Goal: Information Seeking & Learning: Learn about a topic

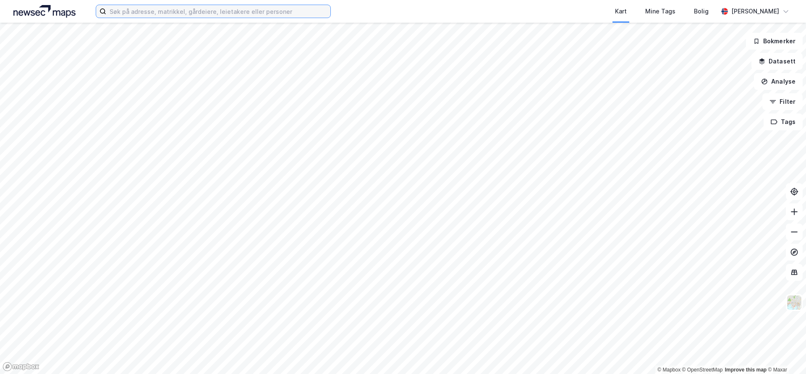
click at [296, 15] on input at bounding box center [218, 11] width 224 height 13
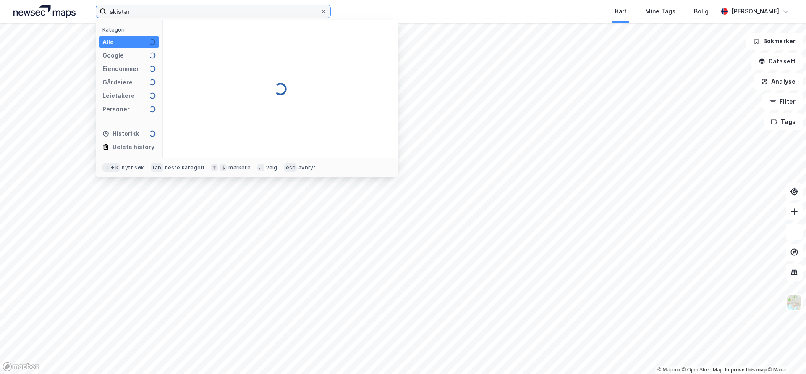
type input "skistar"
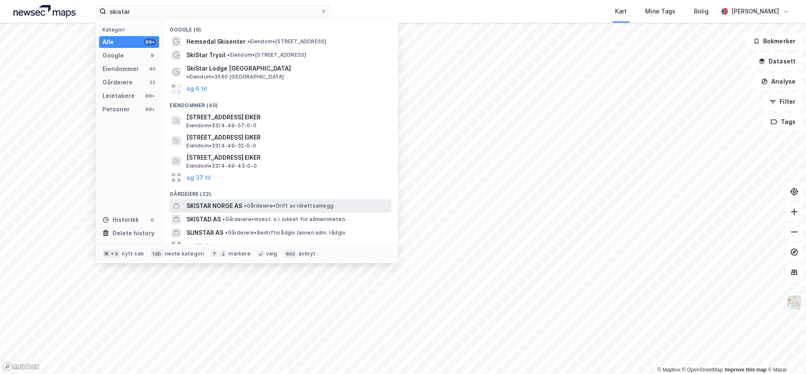
click at [251, 202] on span "• Gårdeiere • Drift av idrettsanlegg" at bounding box center [288, 205] width 89 height 7
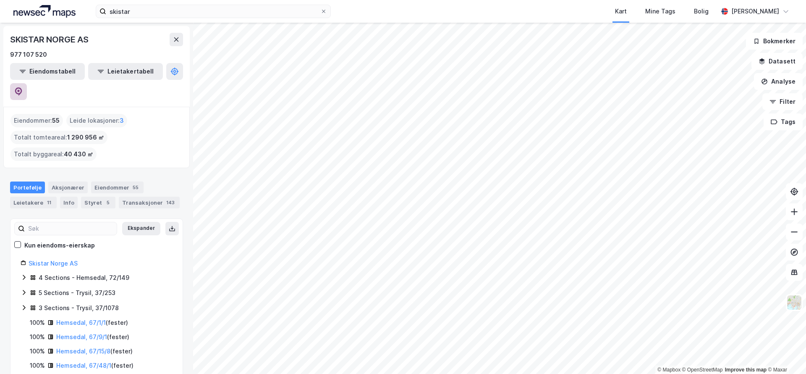
click at [23, 87] on icon at bounding box center [18, 91] width 8 height 8
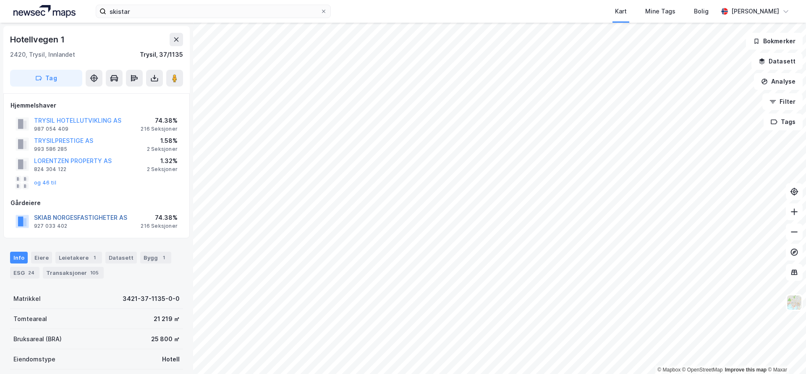
click at [0, 0] on button "SKIAB NORGESFASTIGHETER AS" at bounding box center [0, 0] width 0 height 0
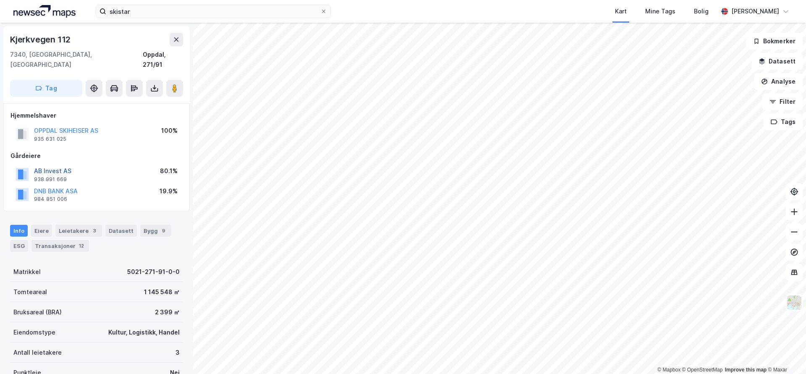
click at [0, 0] on button "AB Invest AS" at bounding box center [0, 0] width 0 height 0
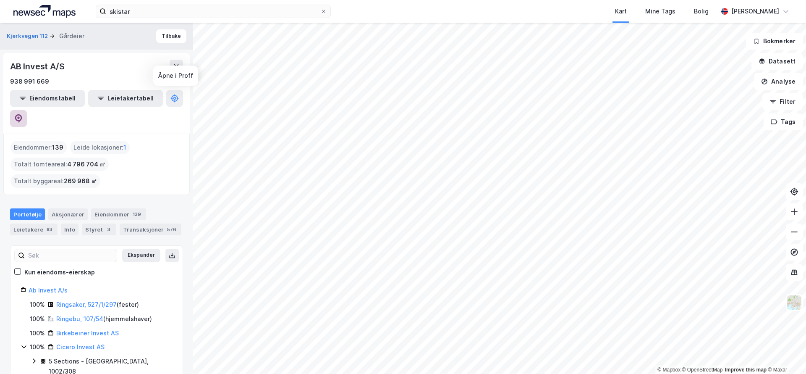
click at [22, 114] on icon at bounding box center [18, 118] width 7 height 8
